Goal: Task Accomplishment & Management: Manage account settings

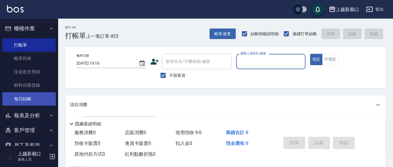
click at [24, 99] on link "每日結帳" at bounding box center [28, 98] width 53 height 13
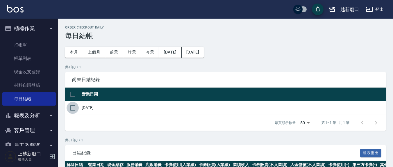
click at [78, 107] on input "checkbox" at bounding box center [73, 108] width 12 height 12
checkbox input "true"
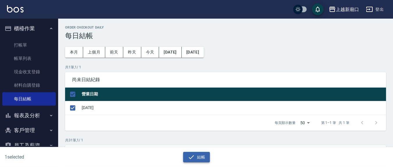
click at [207, 151] on div "結帳" at bounding box center [194, 154] width 194 height 15
click at [206, 152] on button "結帳" at bounding box center [196, 157] width 27 height 11
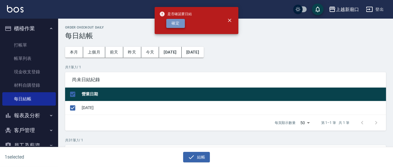
click at [170, 23] on button "確定" at bounding box center [175, 23] width 19 height 9
checkbox input "false"
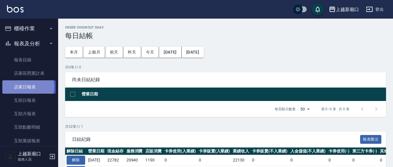
click at [21, 87] on link "店家日報表" at bounding box center [28, 86] width 53 height 13
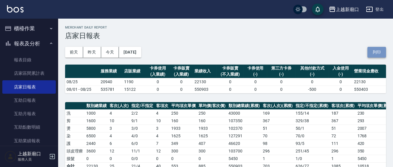
click at [377, 52] on button "列印" at bounding box center [376, 52] width 19 height 11
click at [374, 53] on button "列印" at bounding box center [376, 52] width 19 height 11
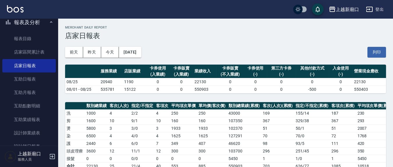
scroll to position [60, 0]
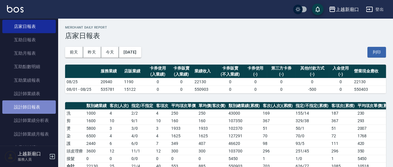
click at [31, 108] on link "設計師日報表" at bounding box center [28, 106] width 53 height 13
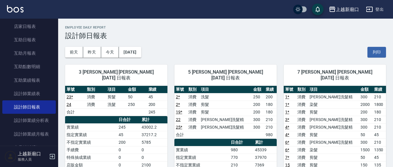
drag, startPoint x: 378, startPoint y: 48, endPoint x: 330, endPoint y: 146, distance: 108.7
click at [378, 48] on button "列印" at bounding box center [376, 52] width 19 height 11
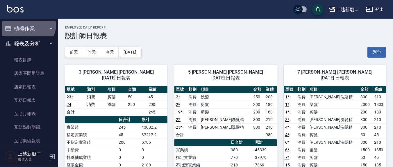
drag, startPoint x: 28, startPoint y: 25, endPoint x: 40, endPoint y: 45, distance: 24.0
click at [28, 25] on button "櫃檯作業" at bounding box center [28, 28] width 53 height 15
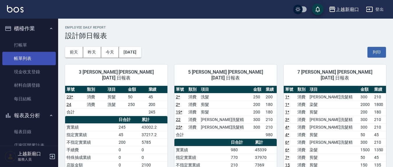
click at [21, 58] on link "帳單列表" at bounding box center [28, 58] width 53 height 13
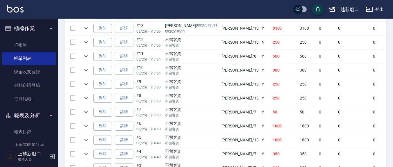
scroll to position [340, 0]
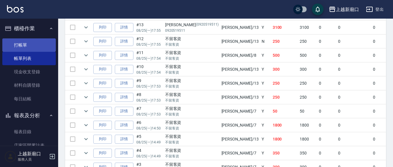
click at [19, 48] on link "打帳單" at bounding box center [28, 44] width 53 height 13
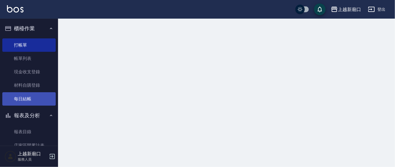
click at [26, 102] on link "每日結帳" at bounding box center [28, 98] width 53 height 13
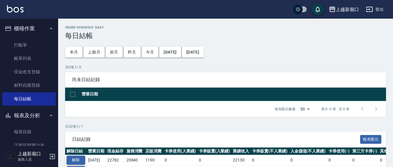
scroll to position [60, 0]
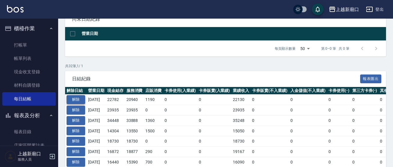
click at [77, 98] on button "解除" at bounding box center [76, 99] width 19 height 9
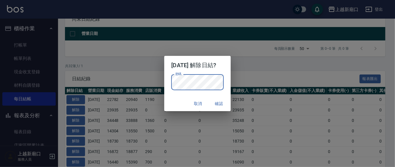
click at [224, 105] on button "確認" at bounding box center [219, 103] width 19 height 11
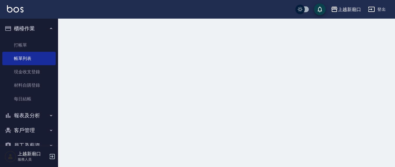
click at [24, 60] on link "帳單列表" at bounding box center [28, 58] width 53 height 13
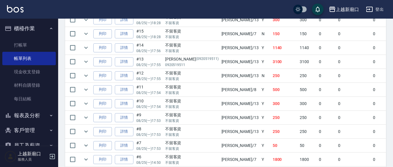
scroll to position [315, 0]
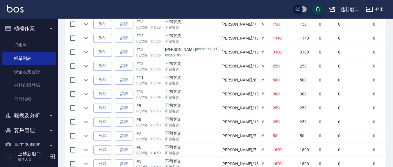
click at [86, 107] on icon "expand row" at bounding box center [85, 108] width 3 height 2
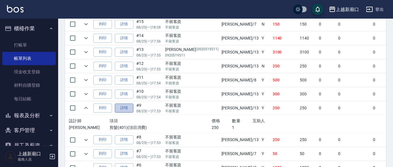
click at [123, 108] on link "詳情" at bounding box center [124, 107] width 19 height 9
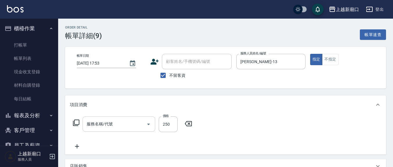
type input "2025/08/25 17:53"
checkbox input "true"
type input "鄭瑋婷-13"
click at [117, 120] on input "剪髮(401)" at bounding box center [110, 124] width 51 height 10
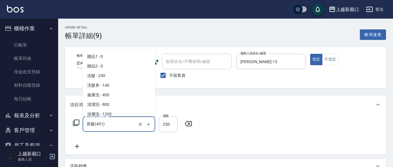
scroll to position [175, 0]
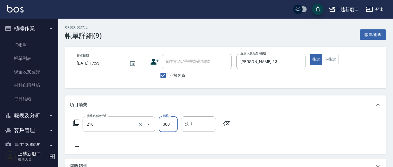
type input "歐娜洗髮精(210)"
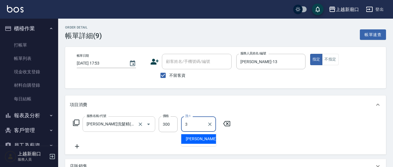
type input "游雅淇-3"
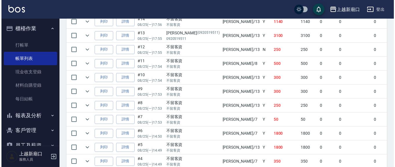
scroll to position [339, 0]
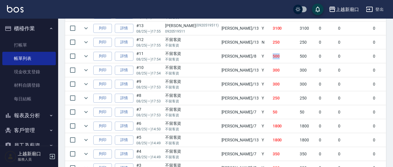
drag, startPoint x: 244, startPoint y: 55, endPoint x: 232, endPoint y: 55, distance: 11.9
click at [232, 55] on tr "列印 詳情 #11 08/25 (一) 17:54 不留客資 不留客資 林育萱 /8 Y 500 500 0 0 0 500 0 0 0 0 0" at bounding box center [333, 56] width 537 height 14
click at [271, 69] on td "300" at bounding box center [284, 70] width 27 height 14
click at [78, 68] on input "checkbox" at bounding box center [73, 70] width 12 height 12
checkbox input "true"
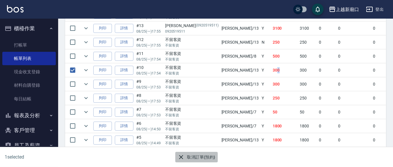
click at [192, 158] on button "取消訂單(預約)" at bounding box center [196, 157] width 42 height 11
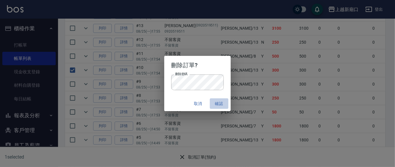
click at [216, 101] on button "確認" at bounding box center [219, 103] width 19 height 11
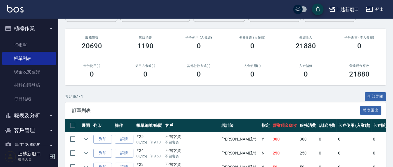
scroll to position [16, 0]
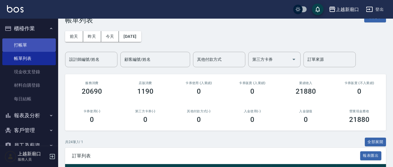
click at [23, 39] on link "打帳單" at bounding box center [28, 44] width 53 height 13
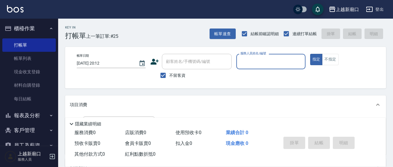
click at [263, 63] on input "服務人員姓名/編號" at bounding box center [271, 61] width 64 height 10
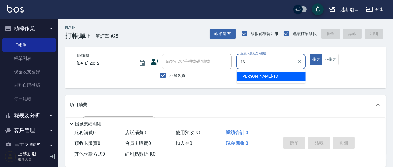
type input "鄭瑋婷-13"
type button "true"
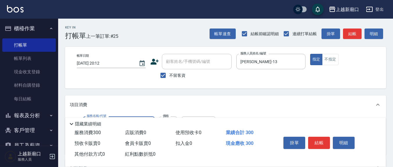
scroll to position [60, 0]
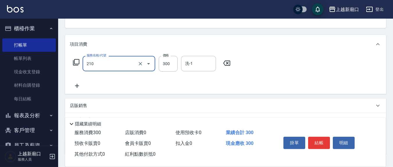
type input "歐娜洗髮精(210)"
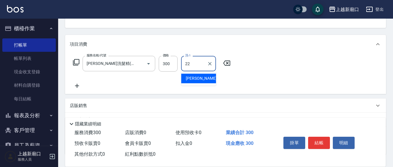
type input "鄭玉蔓-22"
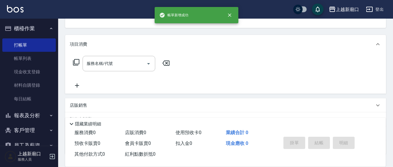
scroll to position [56, 0]
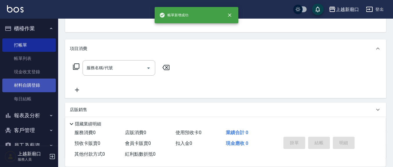
click at [21, 89] on link "材料自購登錄" at bounding box center [28, 84] width 53 height 13
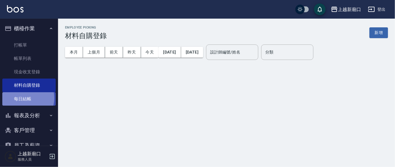
click at [23, 98] on link "每日結帳" at bounding box center [28, 98] width 53 height 13
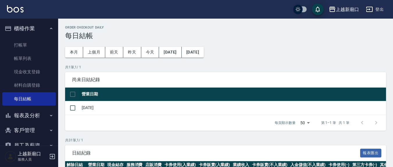
scroll to position [60, 0]
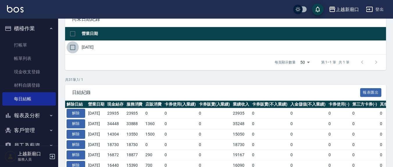
click at [76, 45] on input "checkbox" at bounding box center [73, 47] width 12 height 12
checkbox input "true"
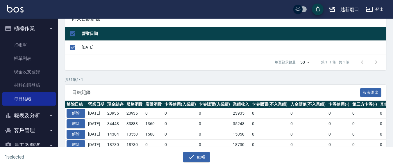
click at [188, 150] on div "結帳" at bounding box center [194, 154] width 194 height 15
click at [199, 157] on button "結帳" at bounding box center [196, 157] width 27 height 11
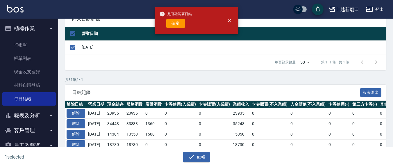
click at [206, 164] on div "1 selected 結帳" at bounding box center [196, 157] width 393 height 20
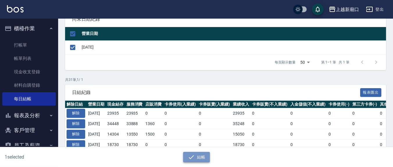
click at [194, 160] on button "結帳" at bounding box center [196, 157] width 27 height 11
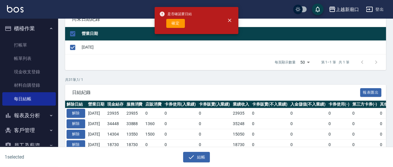
click at [171, 13] on span "是否確認要日結" at bounding box center [175, 14] width 33 height 6
click at [182, 28] on div "是否確認要日結 確定" at bounding box center [175, 21] width 33 height 24
drag, startPoint x: 180, startPoint y: 24, endPoint x: 193, endPoint y: 26, distance: 12.8
click at [180, 24] on button "確定" at bounding box center [175, 23] width 19 height 9
checkbox input "false"
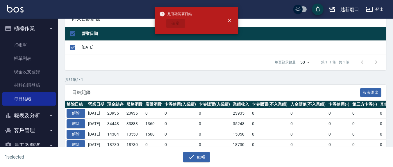
checkbox input "false"
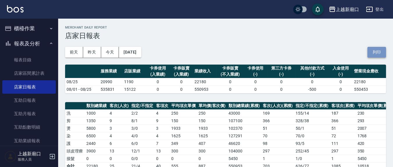
click at [384, 53] on button "列印" at bounding box center [376, 52] width 19 height 11
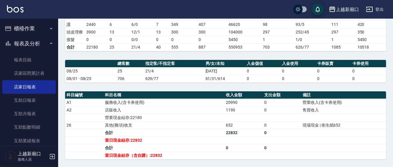
scroll to position [183, 0]
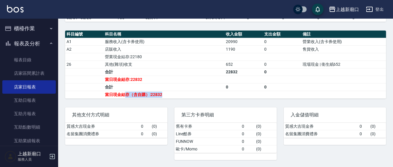
drag, startPoint x: 137, startPoint y: 96, endPoint x: 116, endPoint y: 92, distance: 21.2
click at [116, 92] on td "當日現金結存（含自購）:22832" at bounding box center [163, 95] width 121 height 8
click at [211, 99] on div "上越新廟口 2025-08-25 店家日報表 列印時間： 2025-08-25-20:13 Merchant Daily Report 店家日報表 前天 昨天…" at bounding box center [225, 3] width 335 height 328
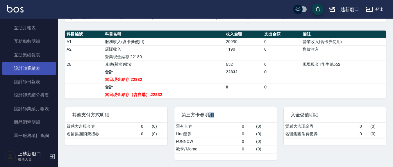
scroll to position [57, 0]
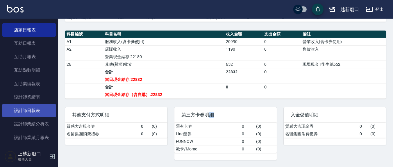
click at [31, 104] on link "設計師日報表" at bounding box center [28, 110] width 53 height 13
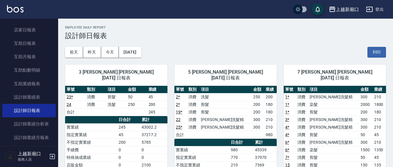
click at [378, 52] on button "列印" at bounding box center [376, 52] width 19 height 11
drag, startPoint x: 344, startPoint y: 140, endPoint x: 178, endPoint y: 39, distance: 194.4
click at [170, 36] on h3 "設計師日報表" at bounding box center [225, 36] width 321 height 8
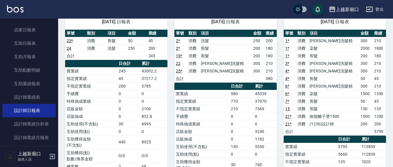
scroll to position [60, 0]
